Goal: Task Accomplishment & Management: Use online tool/utility

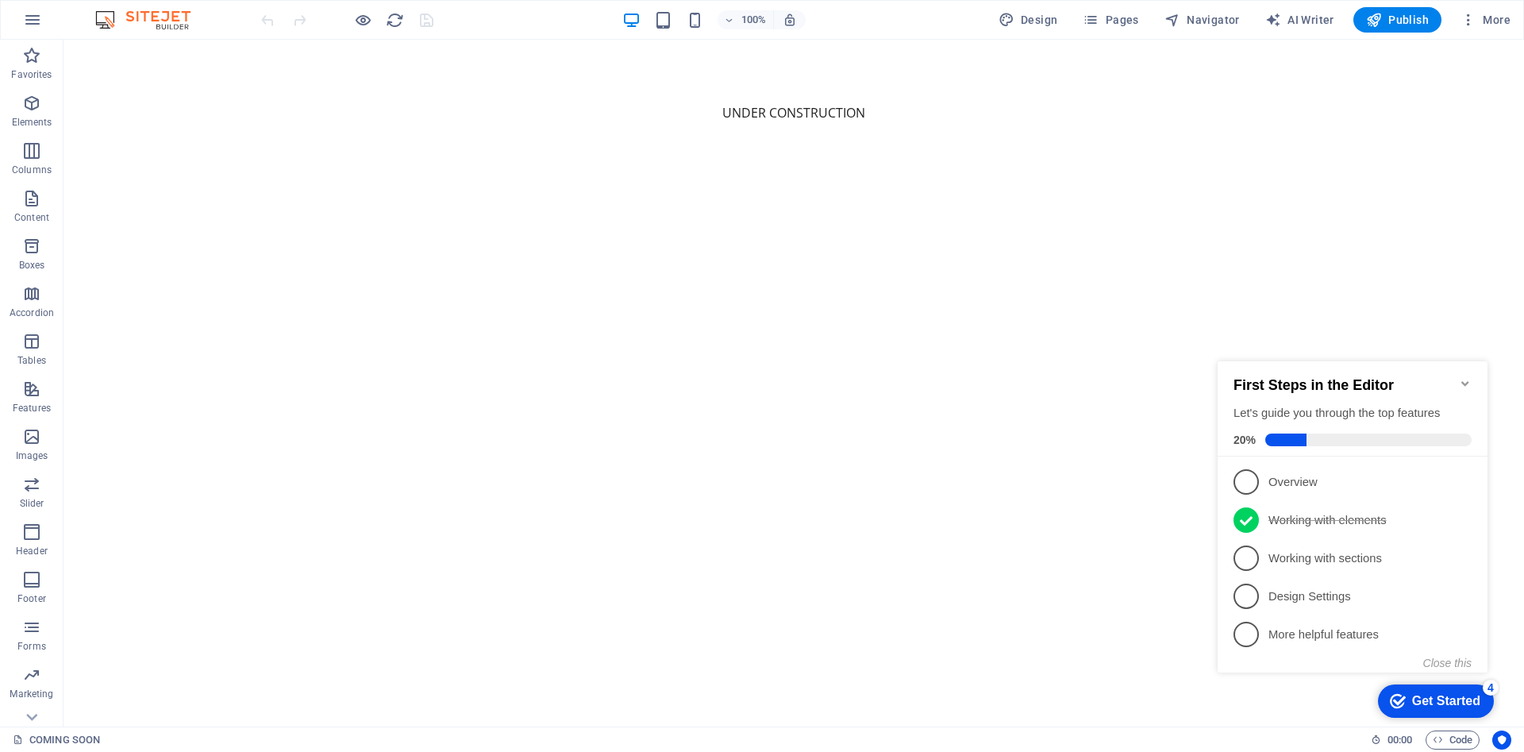
click at [1468, 377] on icon "Minimize checklist" at bounding box center [1465, 383] width 13 height 13
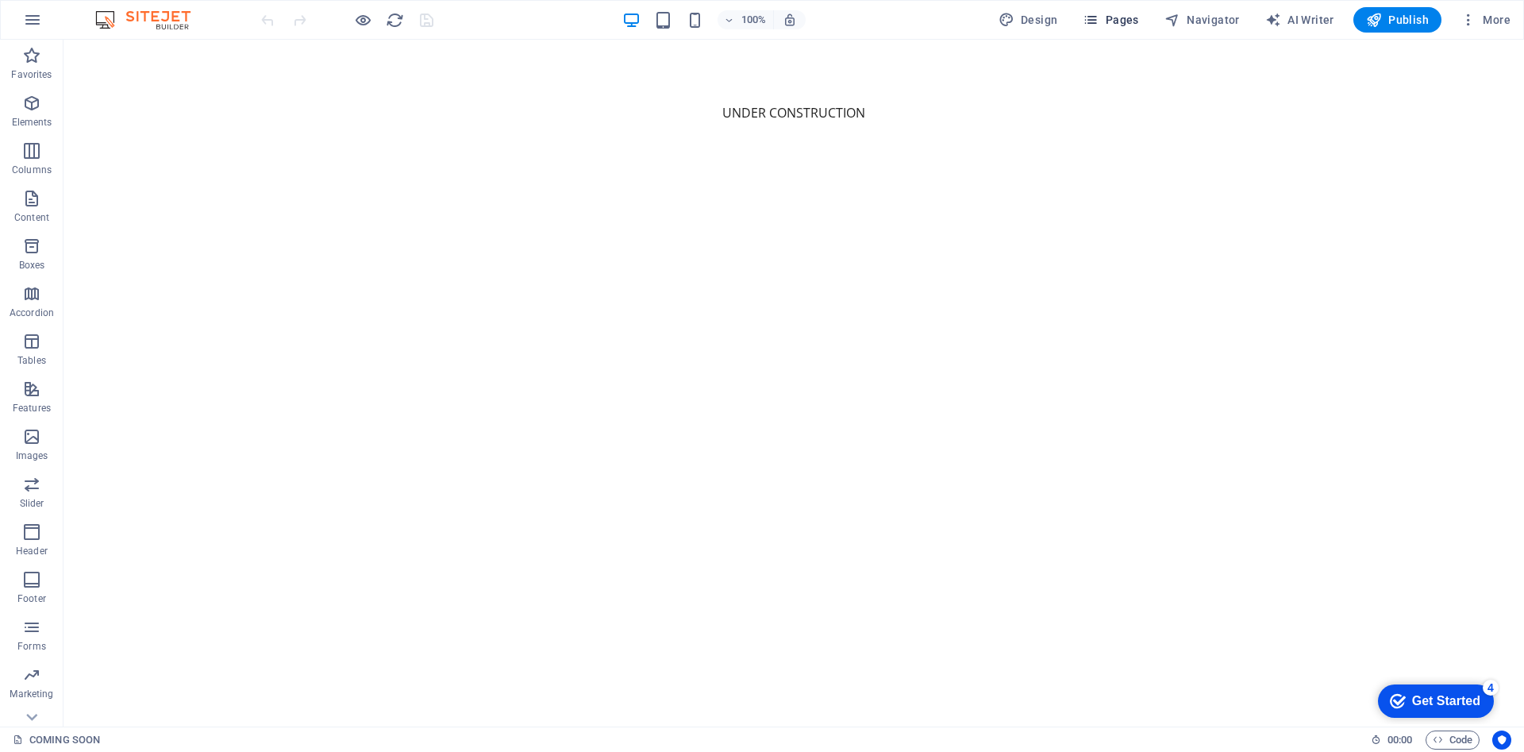
click at [1117, 7] on button "Pages" at bounding box center [1110, 19] width 68 height 25
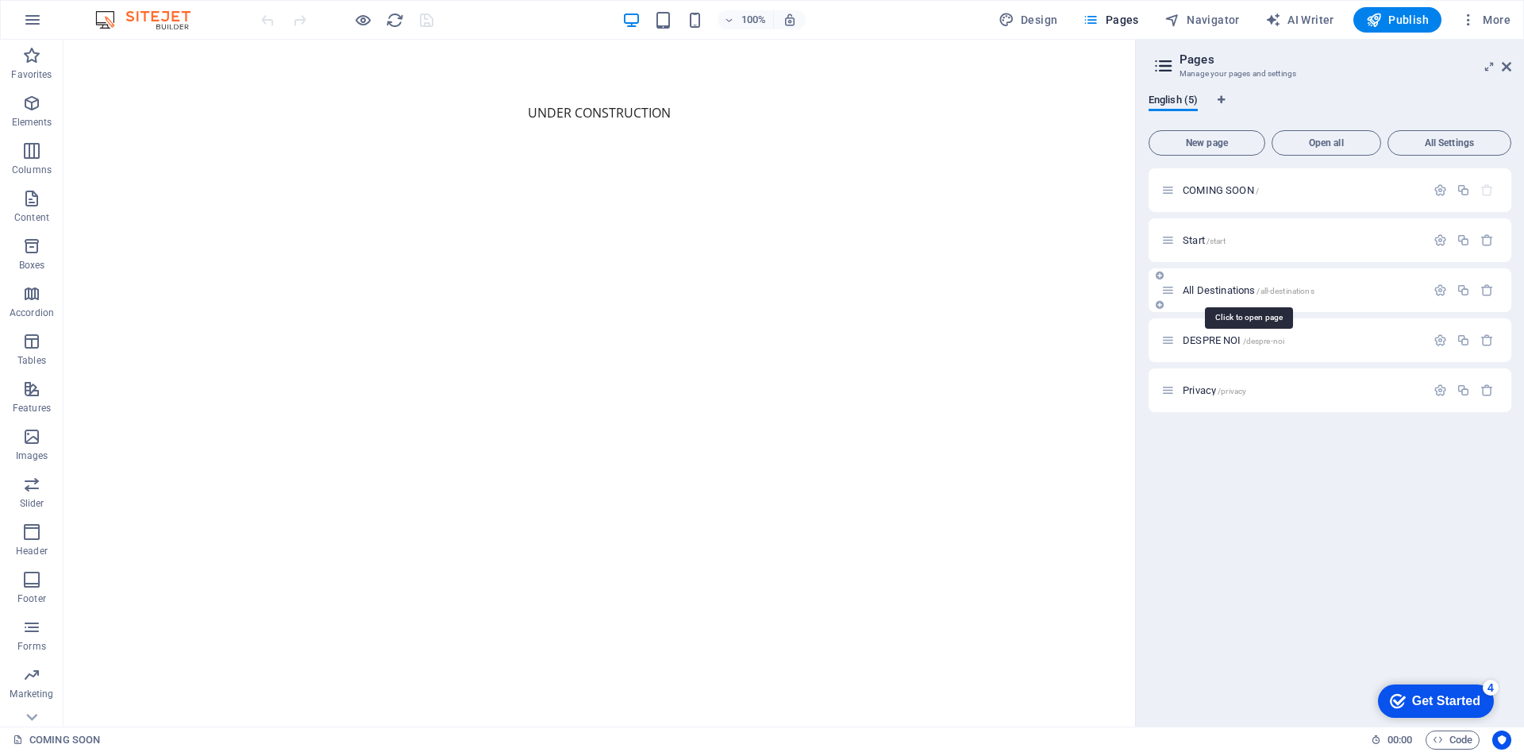
click at [1239, 288] on span "All Destinations /all-destinations" at bounding box center [1249, 290] width 132 height 12
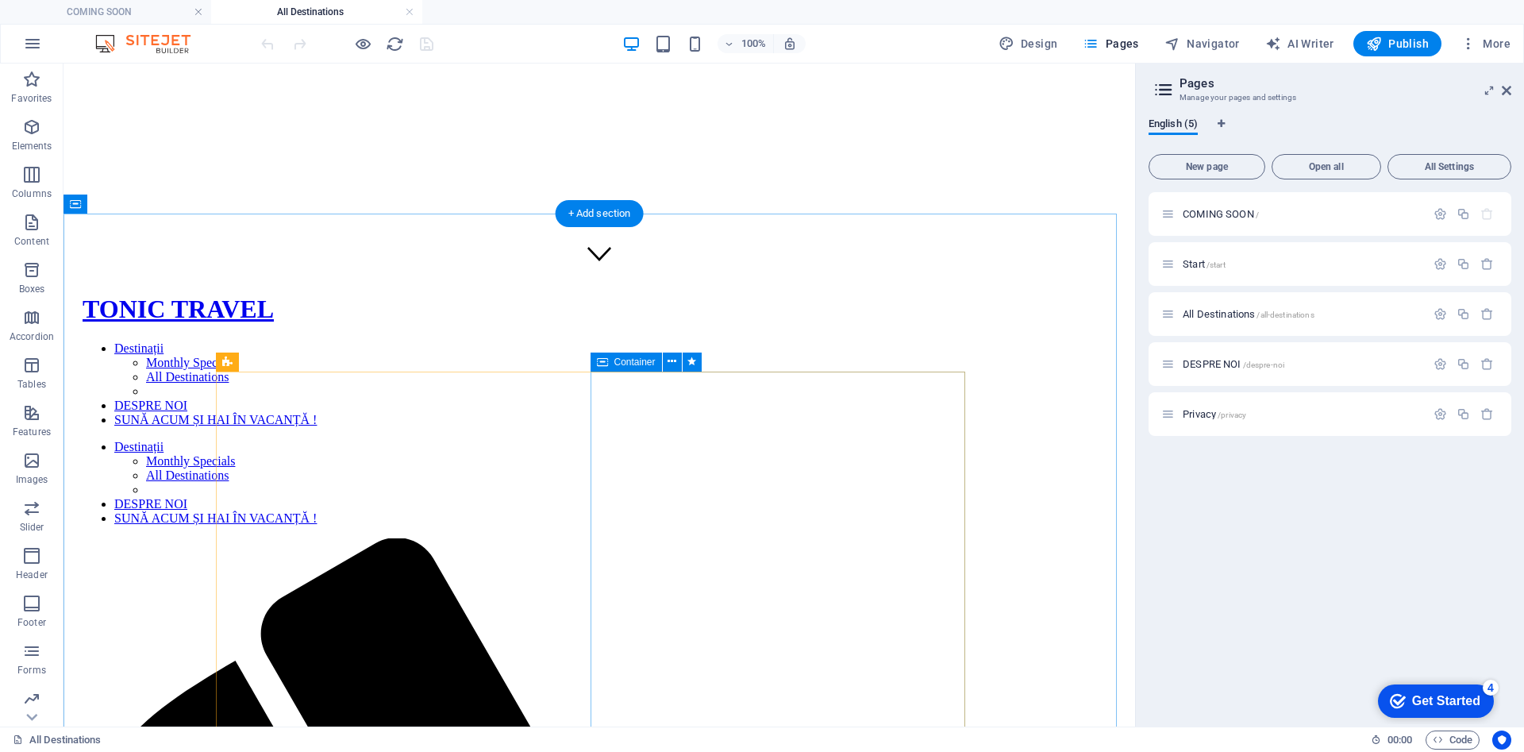
scroll to position [476, 0]
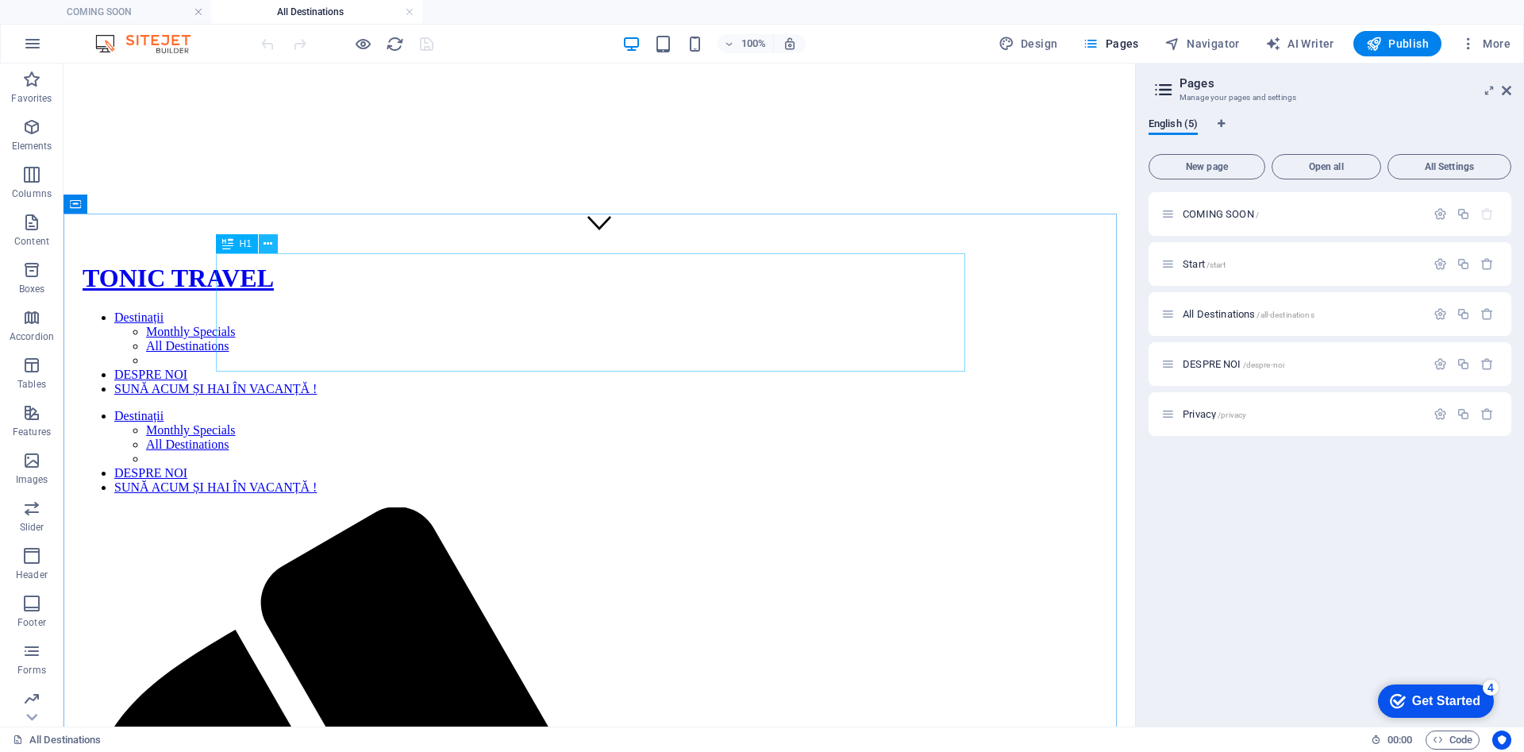
click at [262, 243] on button at bounding box center [268, 243] width 19 height 19
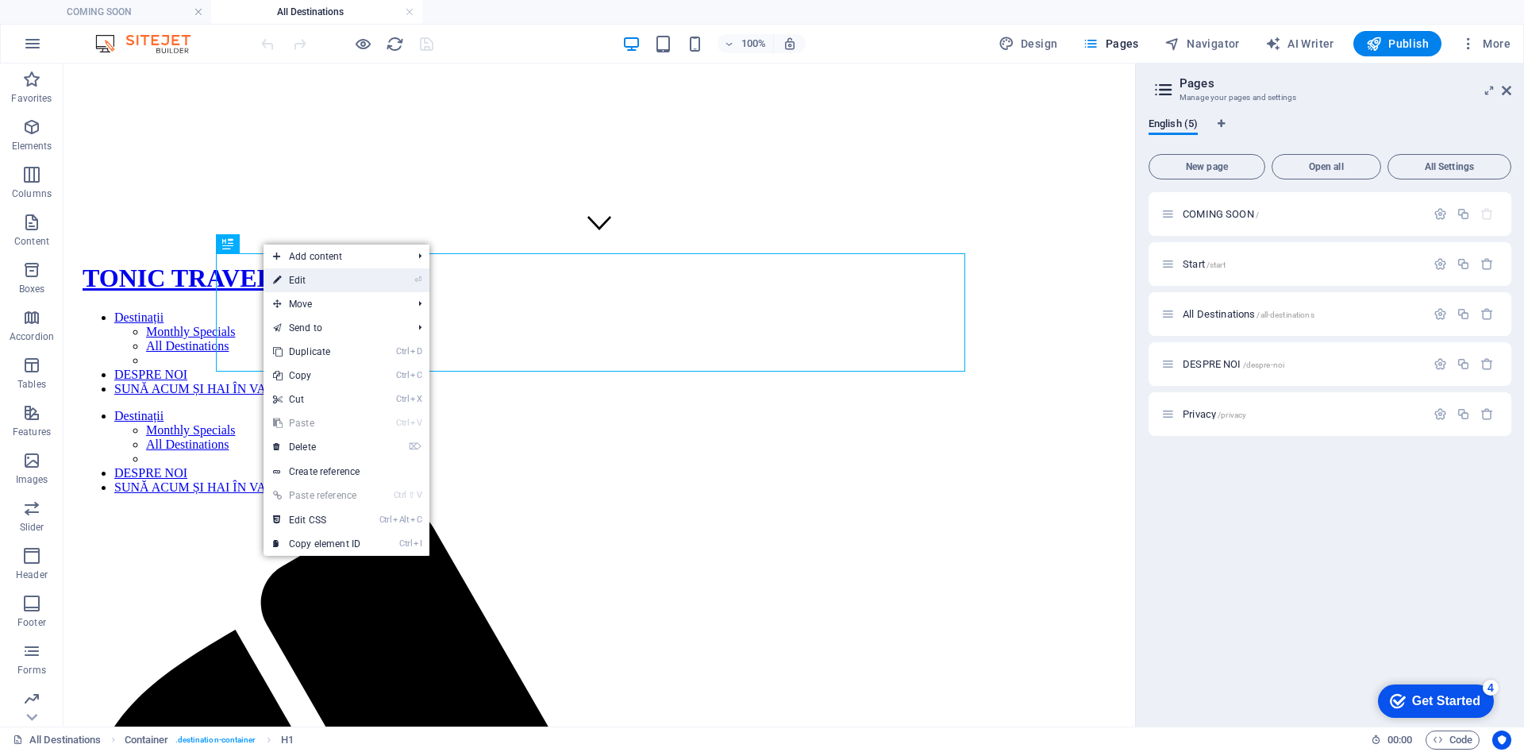
click at [303, 271] on link "⏎ Edit" at bounding box center [316, 280] width 106 height 24
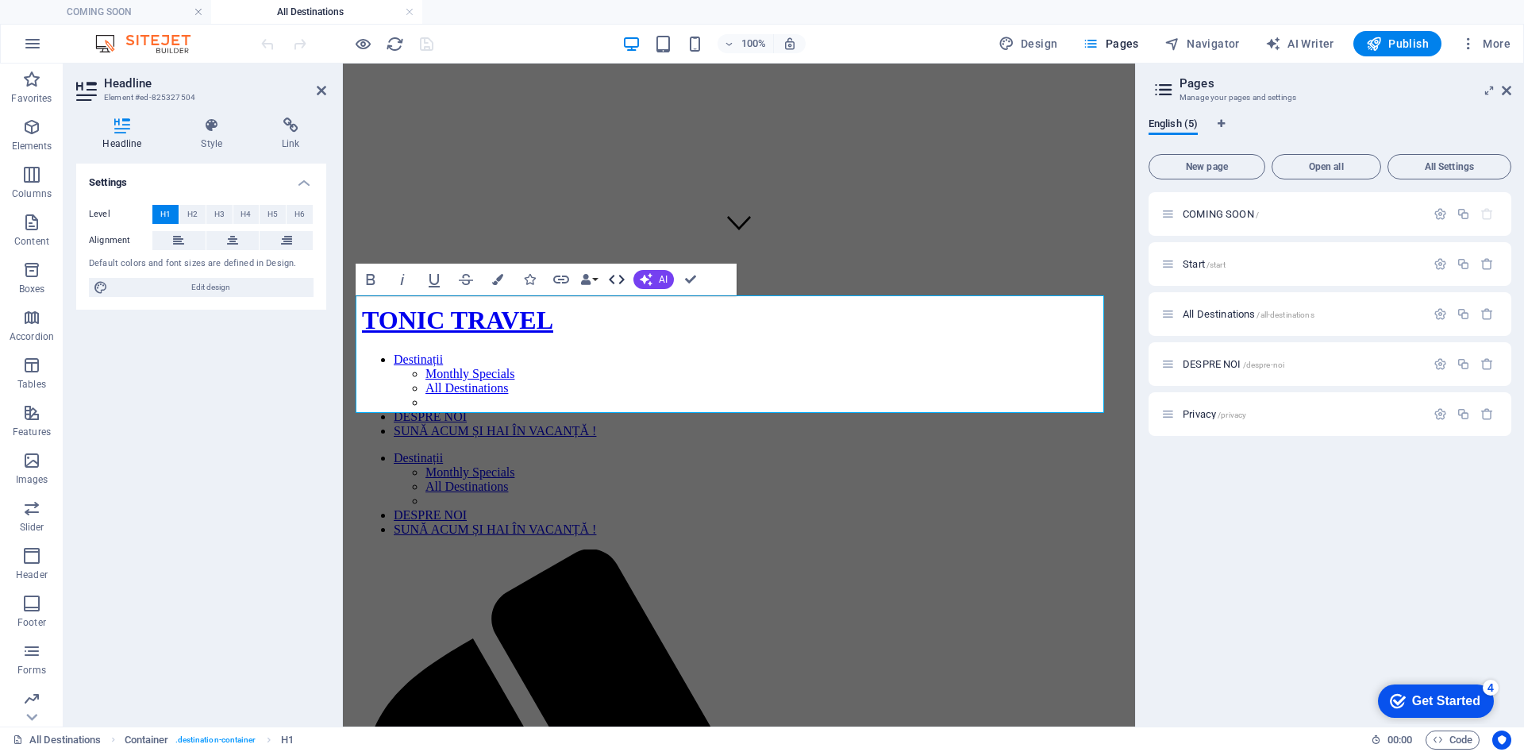
click at [621, 279] on icon "button" at bounding box center [616, 279] width 19 height 19
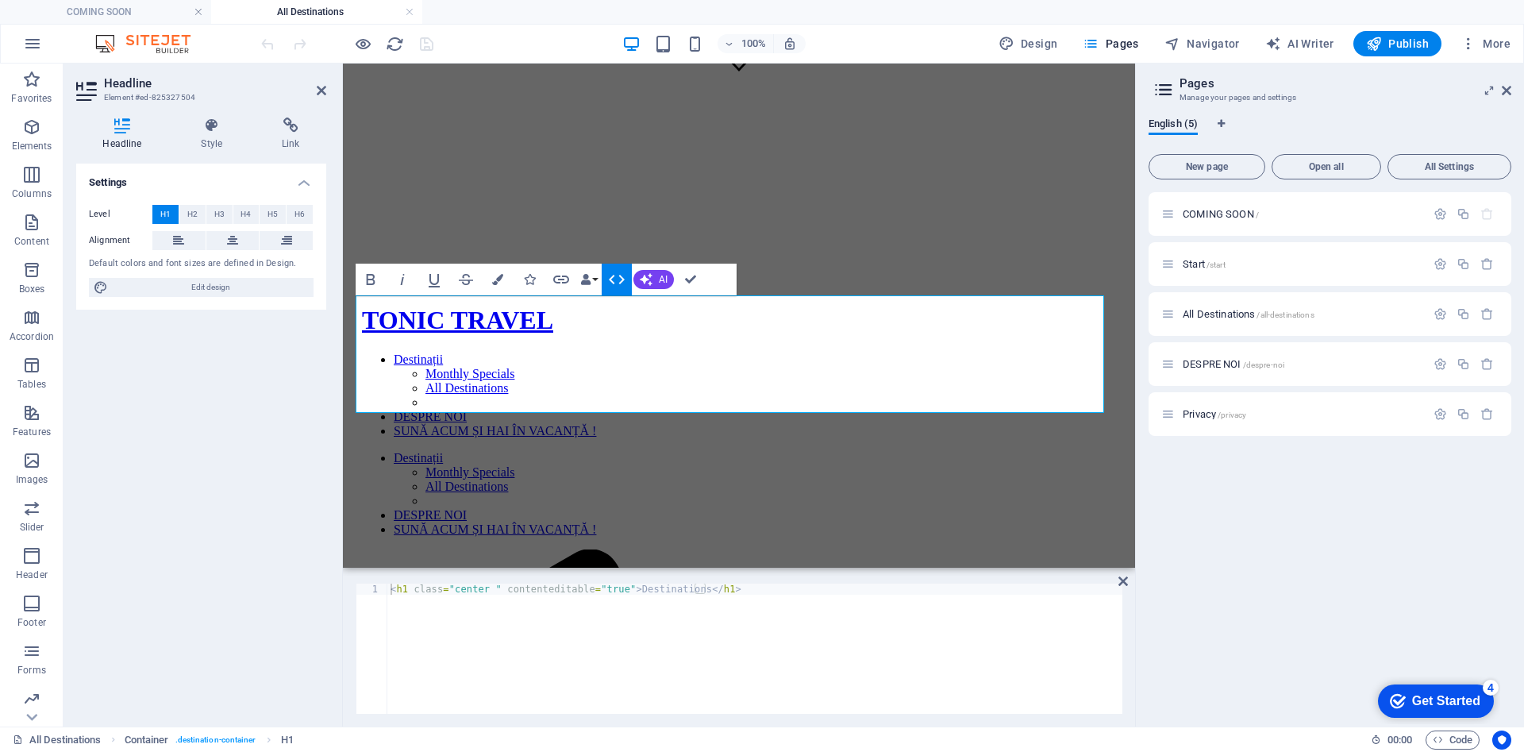
click at [621, 279] on icon "button" at bounding box center [616, 279] width 19 height 19
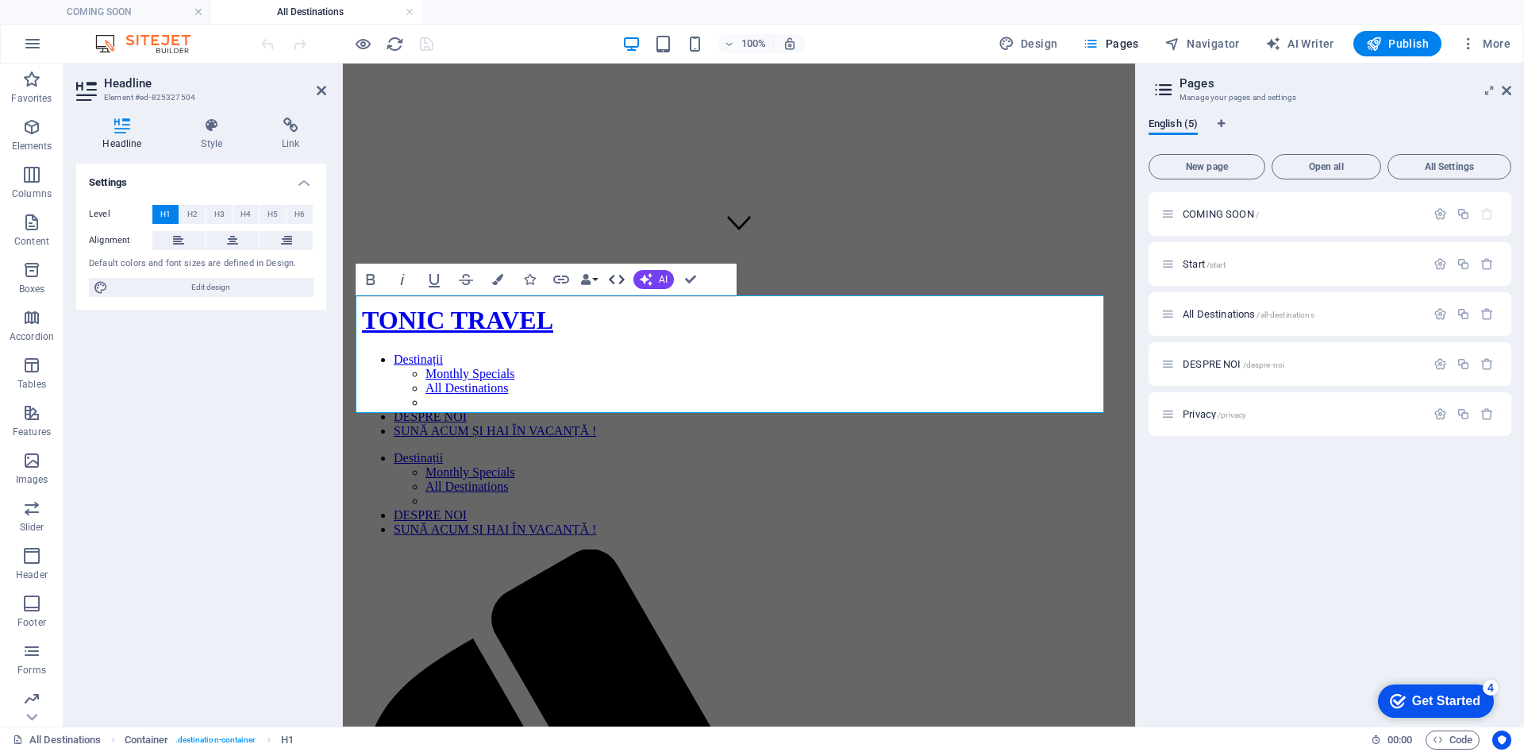
click at [621, 279] on icon "button" at bounding box center [616, 279] width 19 height 19
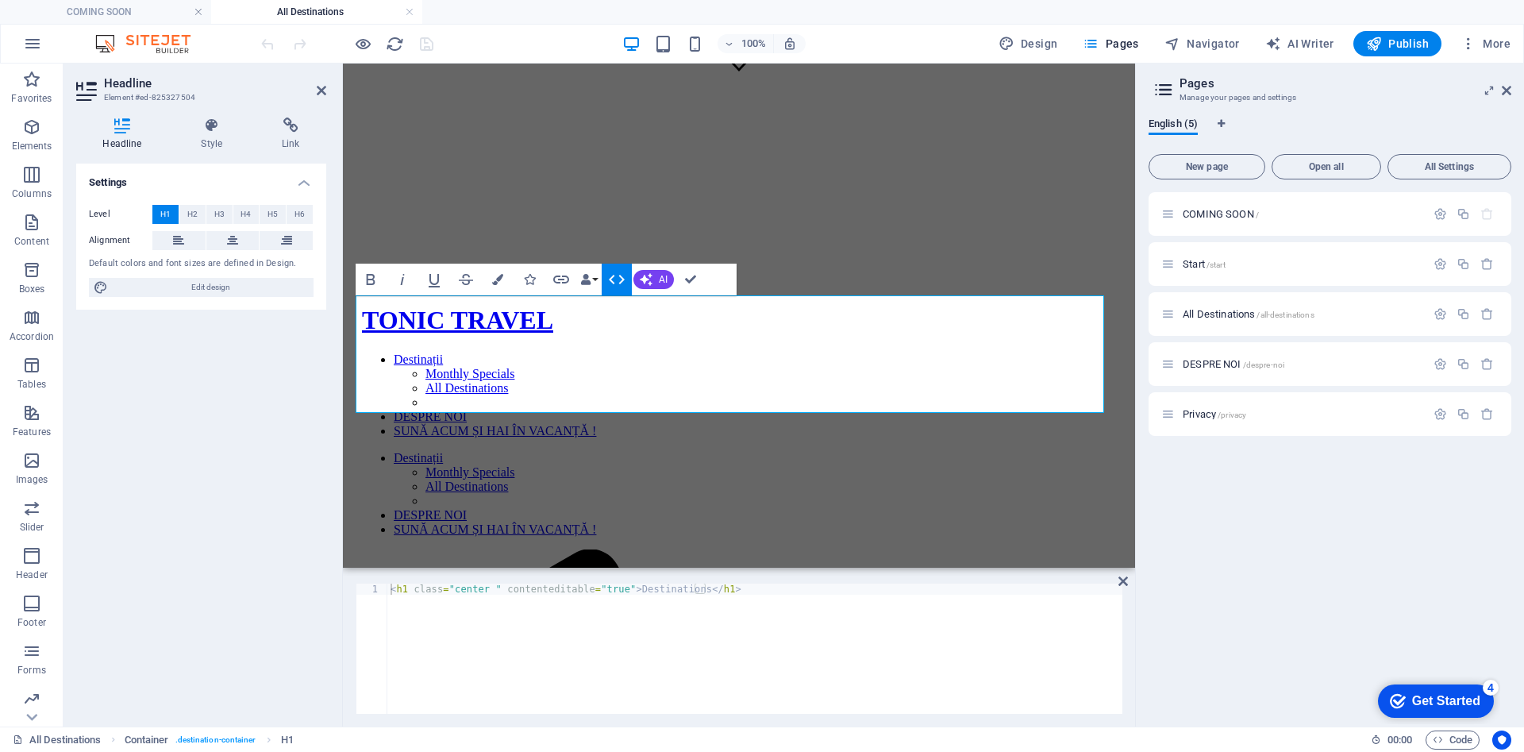
click at [621, 279] on icon "button" at bounding box center [616, 279] width 19 height 19
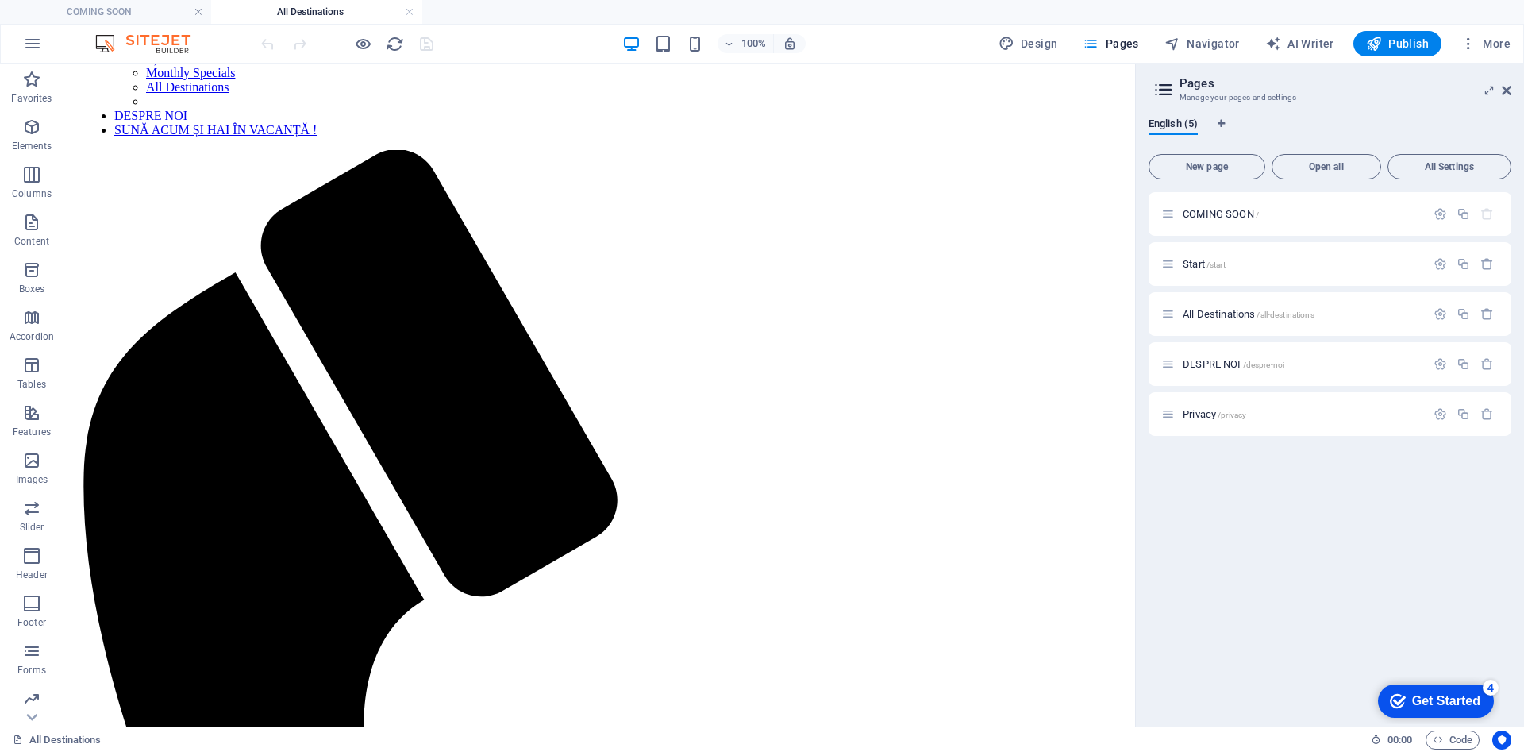
scroll to position [357, 0]
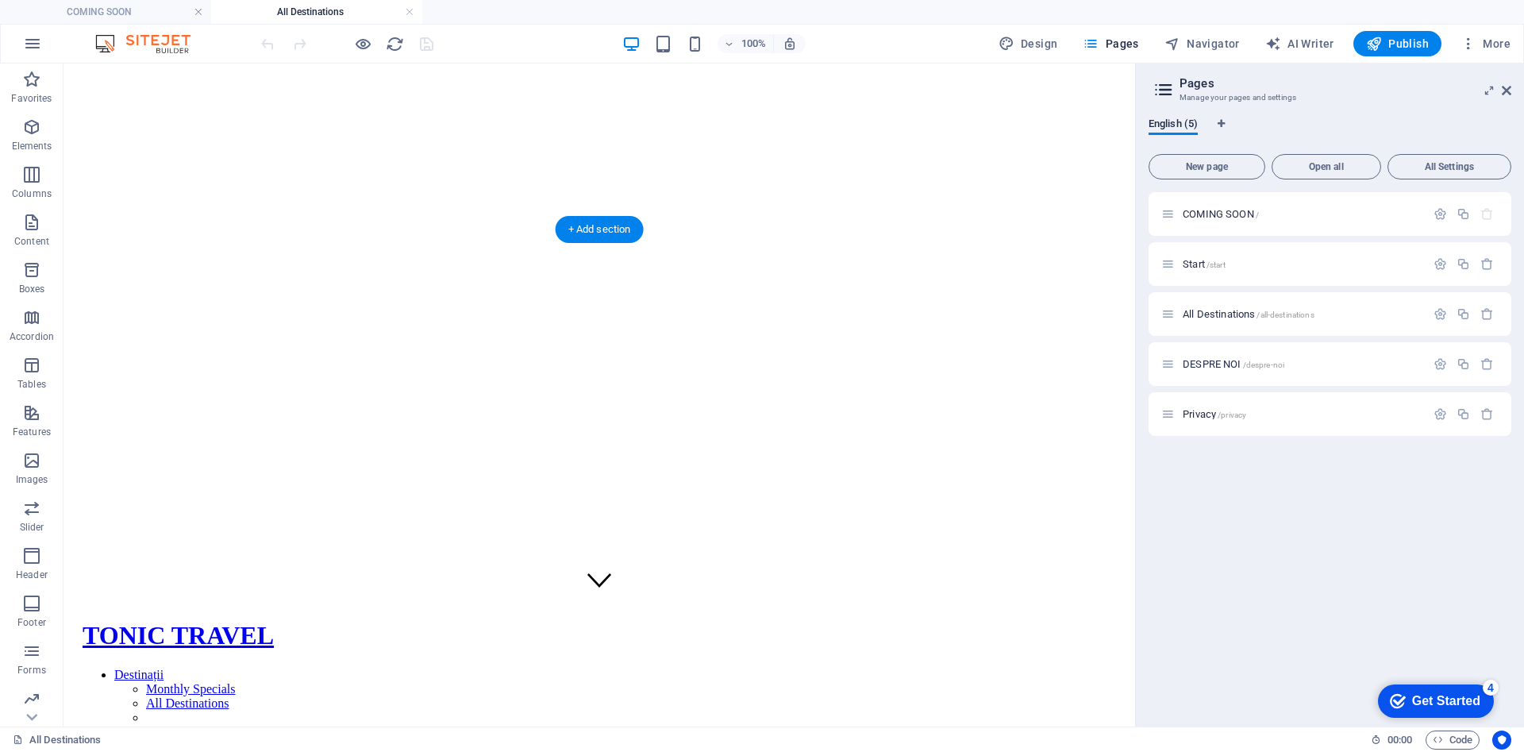
scroll to position [476, 0]
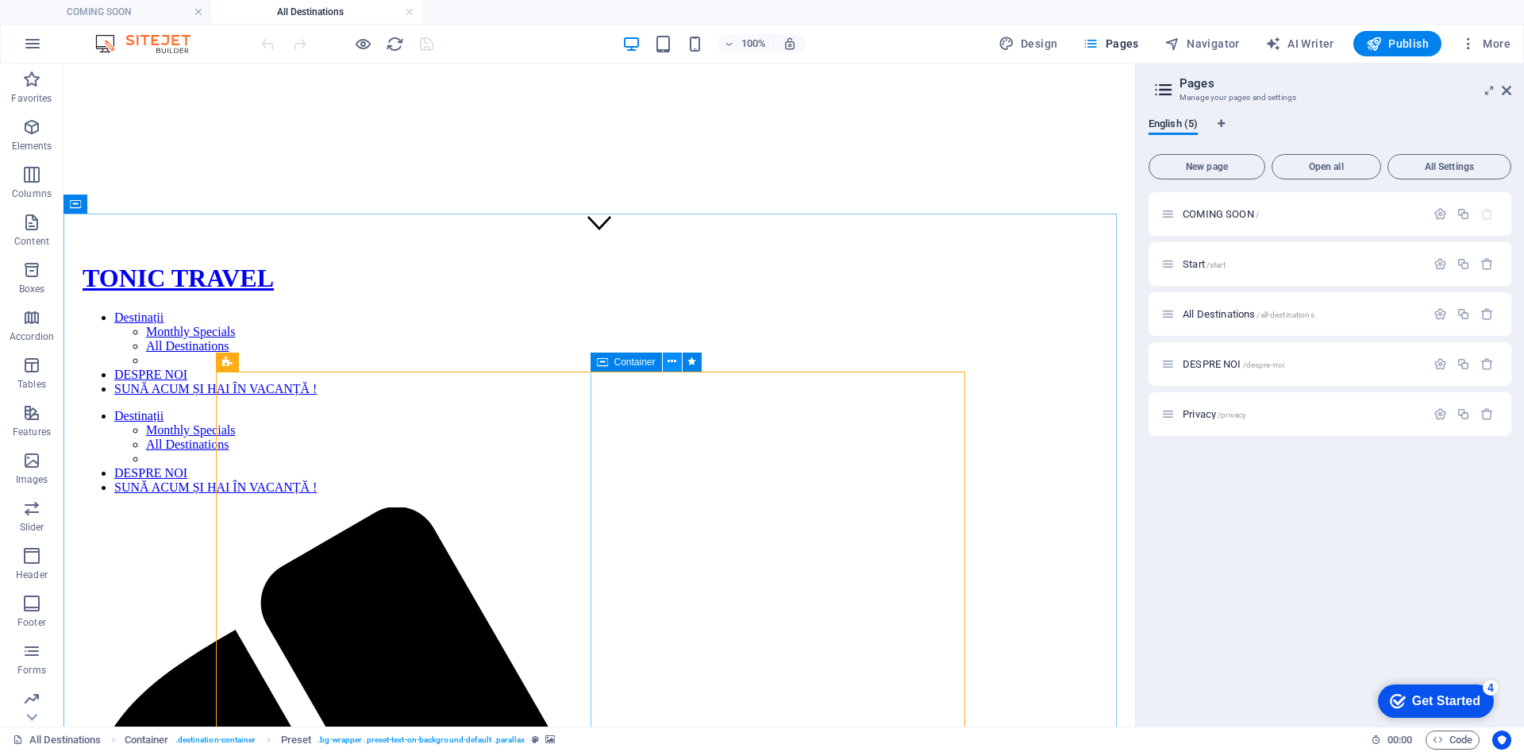
click at [675, 364] on icon at bounding box center [671, 361] width 9 height 17
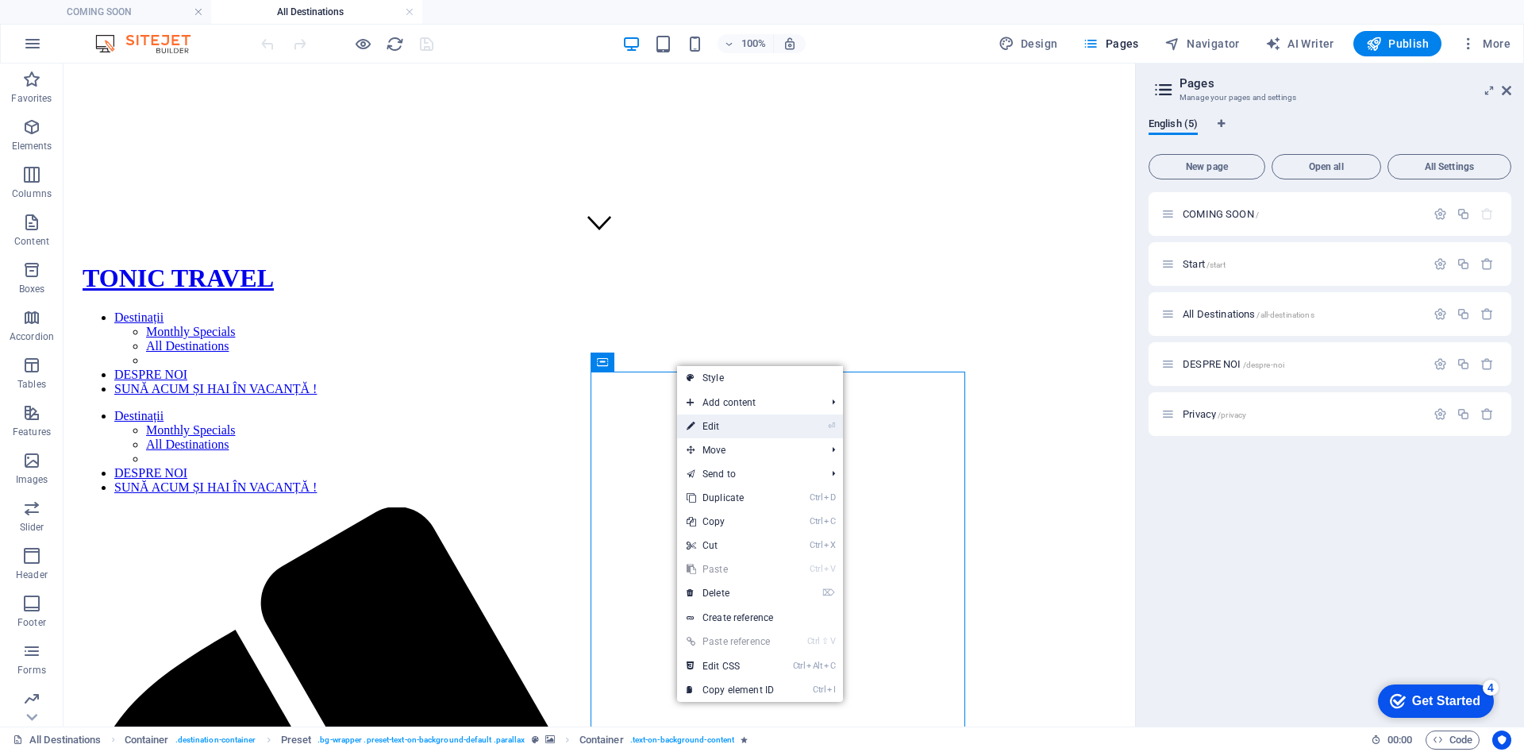
click at [744, 425] on link "⏎ Edit" at bounding box center [730, 426] width 106 height 24
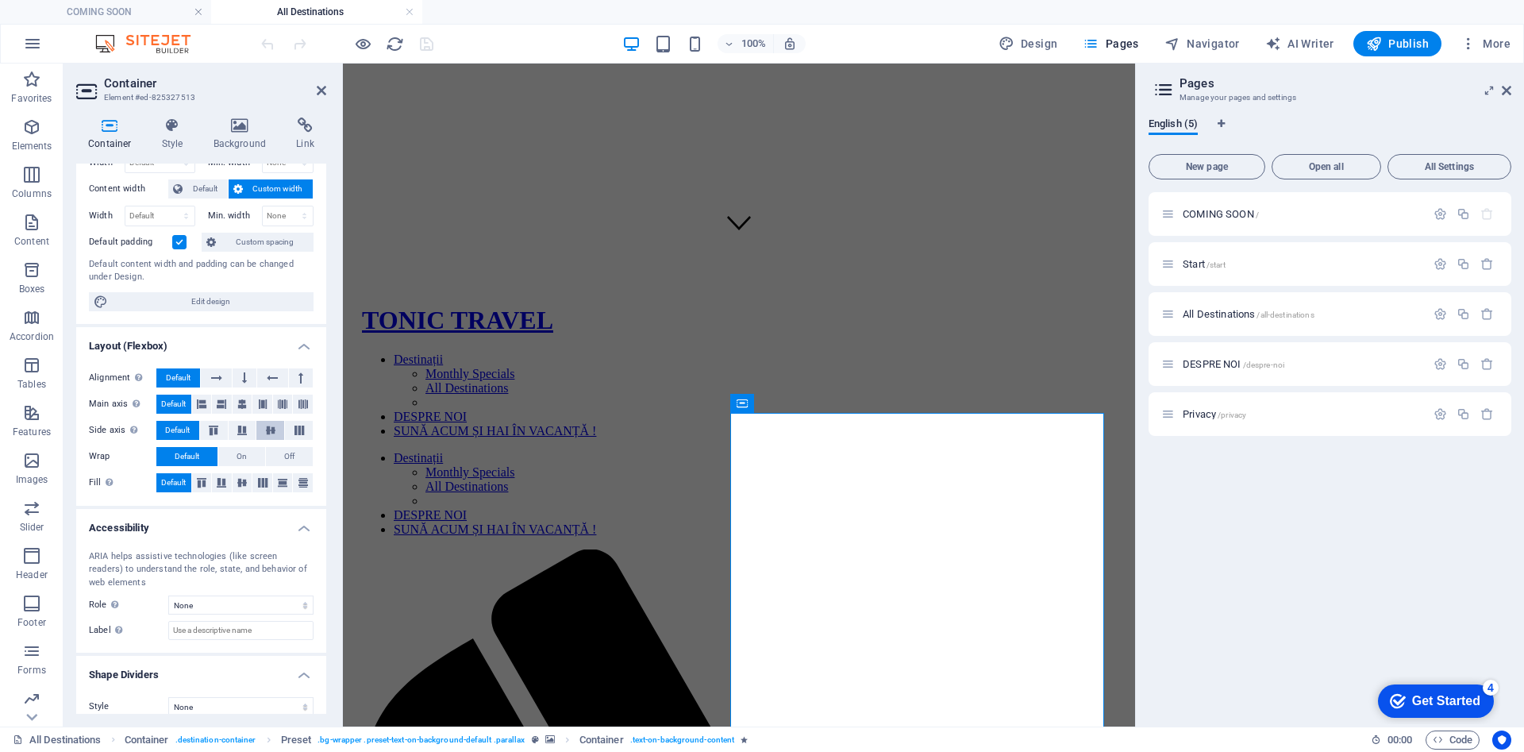
scroll to position [92, 0]
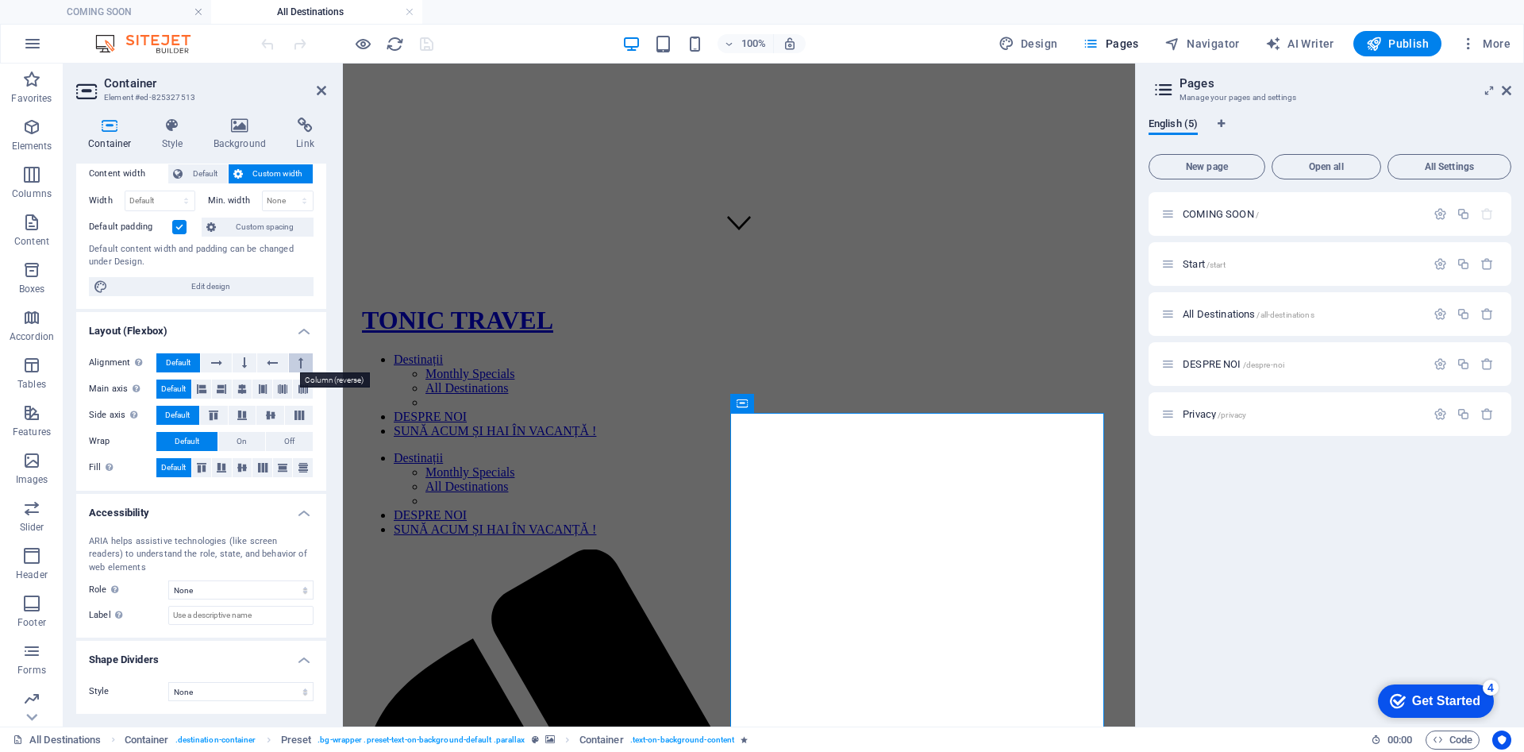
click at [289, 354] on button at bounding box center [301, 362] width 24 height 19
click at [267, 353] on icon at bounding box center [272, 362] width 11 height 19
click at [289, 359] on button at bounding box center [301, 362] width 24 height 19
click at [263, 363] on button at bounding box center [272, 362] width 30 height 19
click at [249, 363] on button at bounding box center [245, 362] width 24 height 19
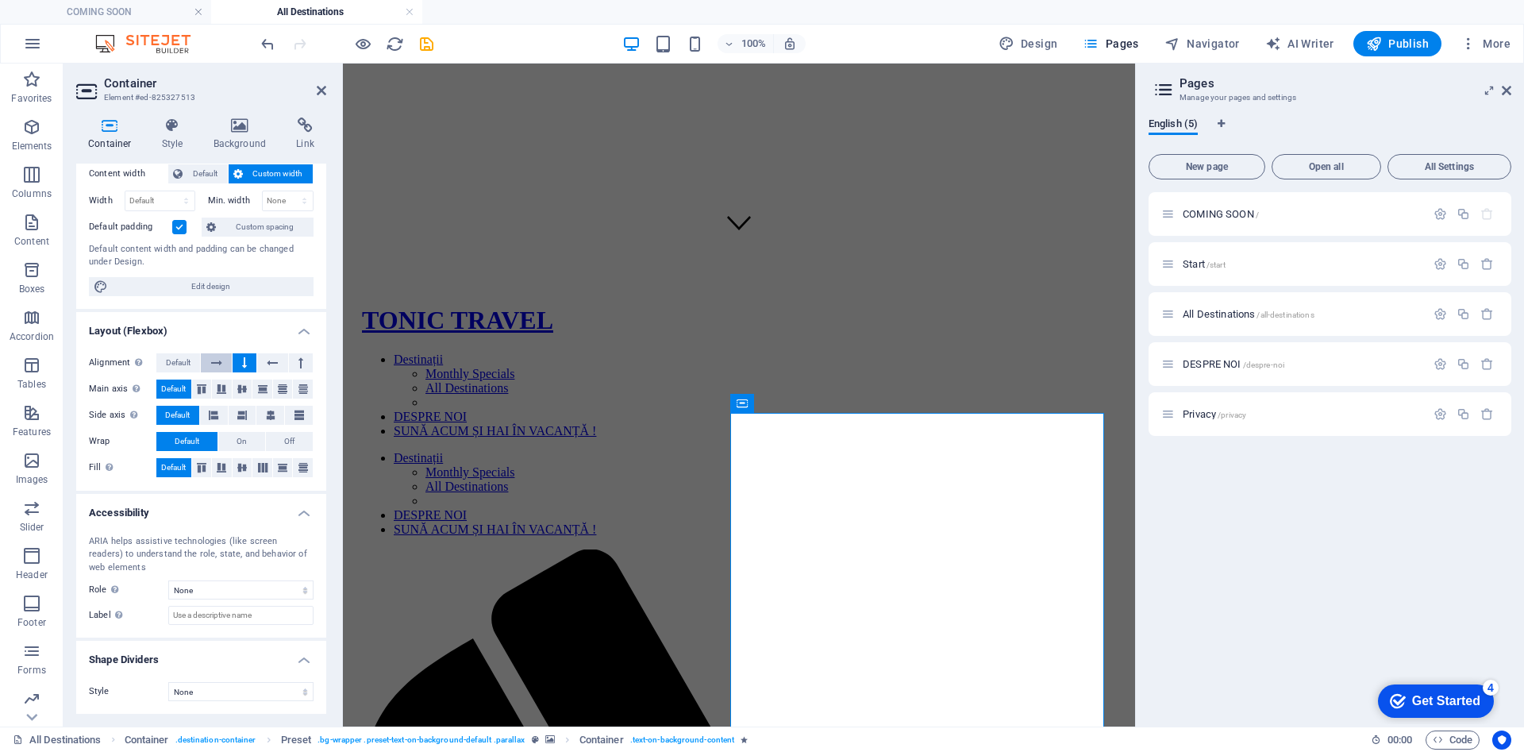
click at [224, 360] on button at bounding box center [216, 362] width 30 height 19
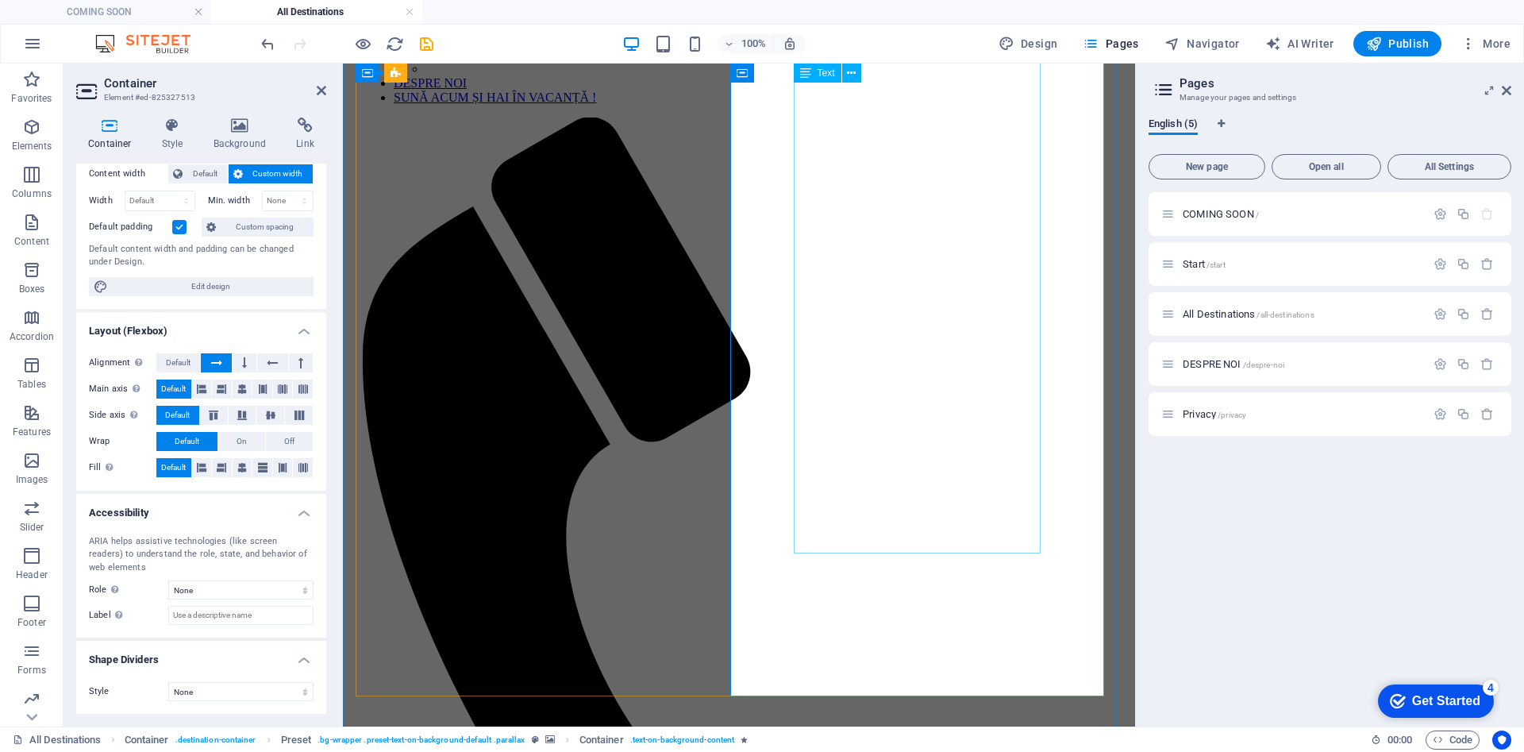
scroll to position [119, 0]
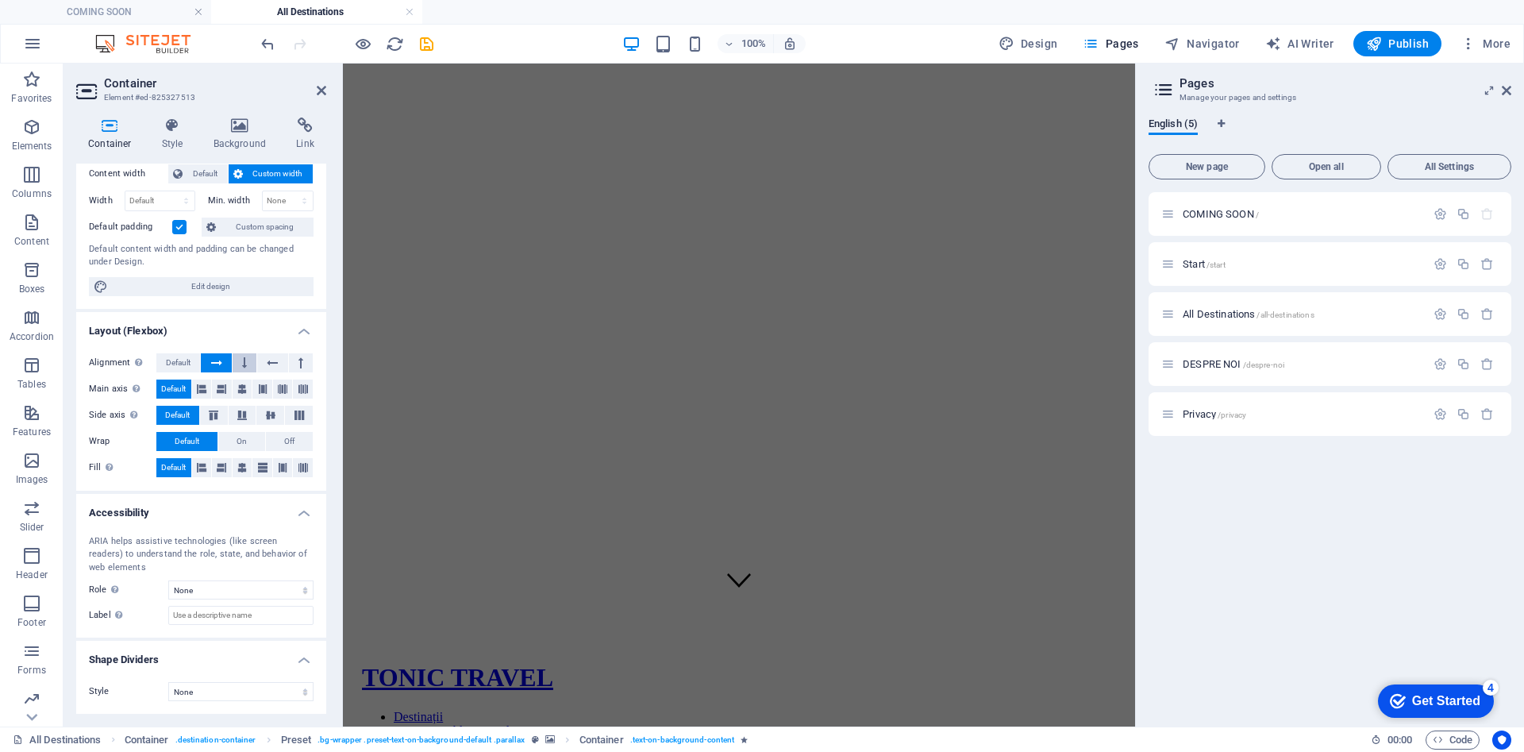
click at [244, 366] on icon at bounding box center [244, 362] width 5 height 19
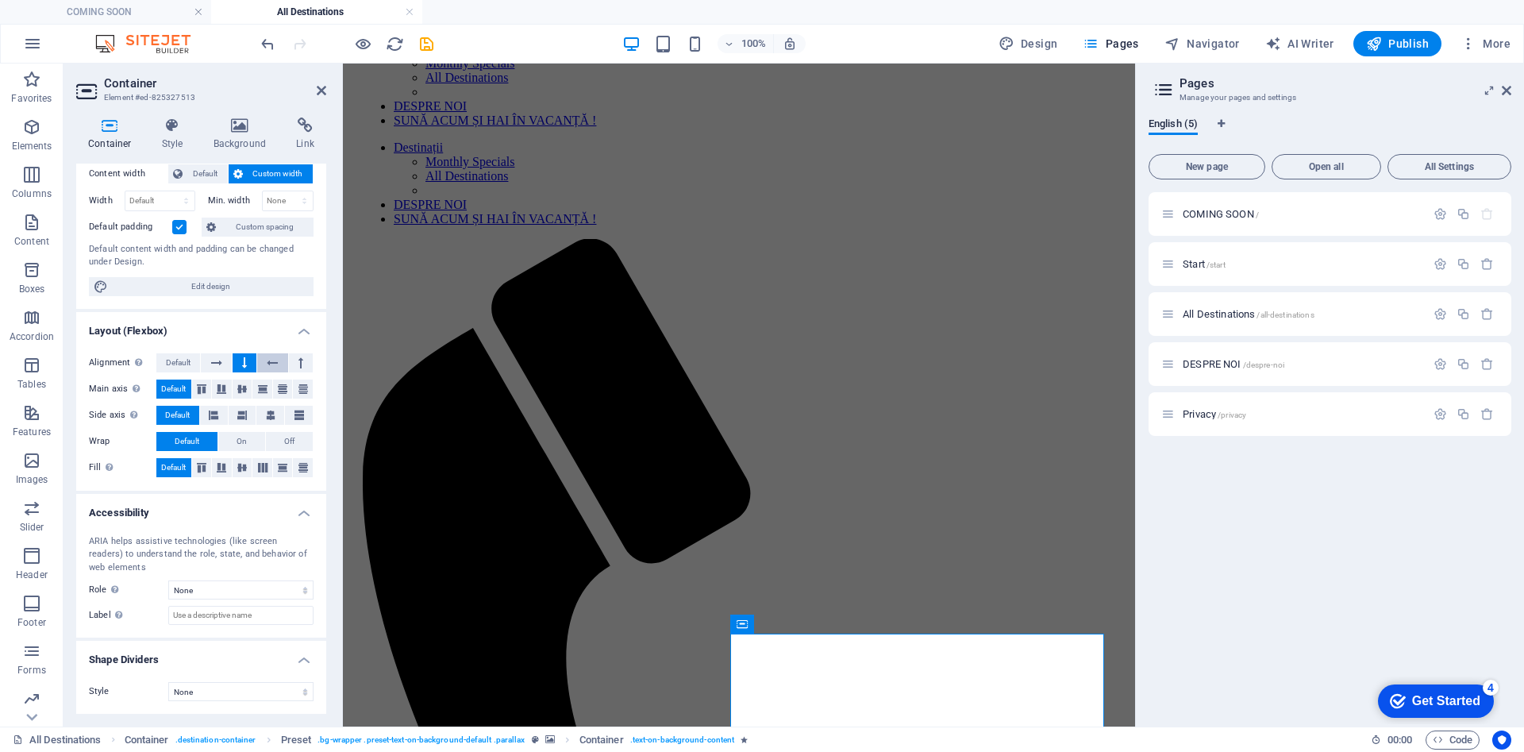
scroll to position [874, 0]
